Goal: Information Seeking & Learning: Learn about a topic

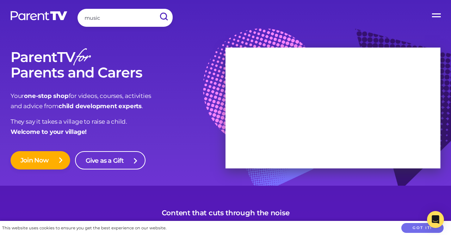
type input "music"
click at [154, 9] on input "submit" at bounding box center [163, 17] width 18 height 16
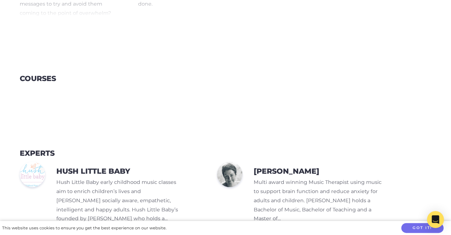
scroll to position [586, 0]
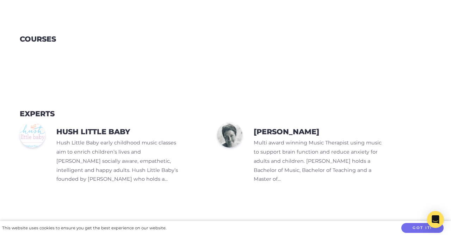
click at [29, 133] on img at bounding box center [32, 134] width 25 height 25
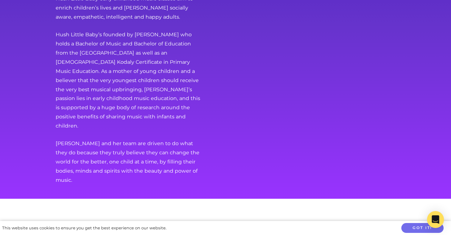
scroll to position [183, 0]
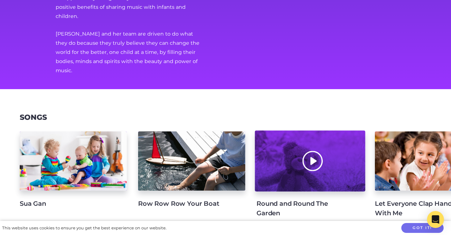
click at [311, 145] on div at bounding box center [310, 160] width 110 height 61
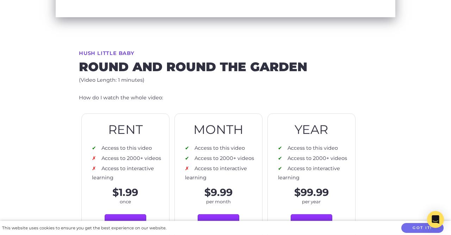
scroll to position [220, 0]
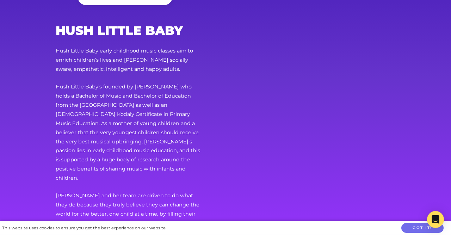
scroll to position [37, 0]
